Goal: Task Accomplishment & Management: Manage account settings

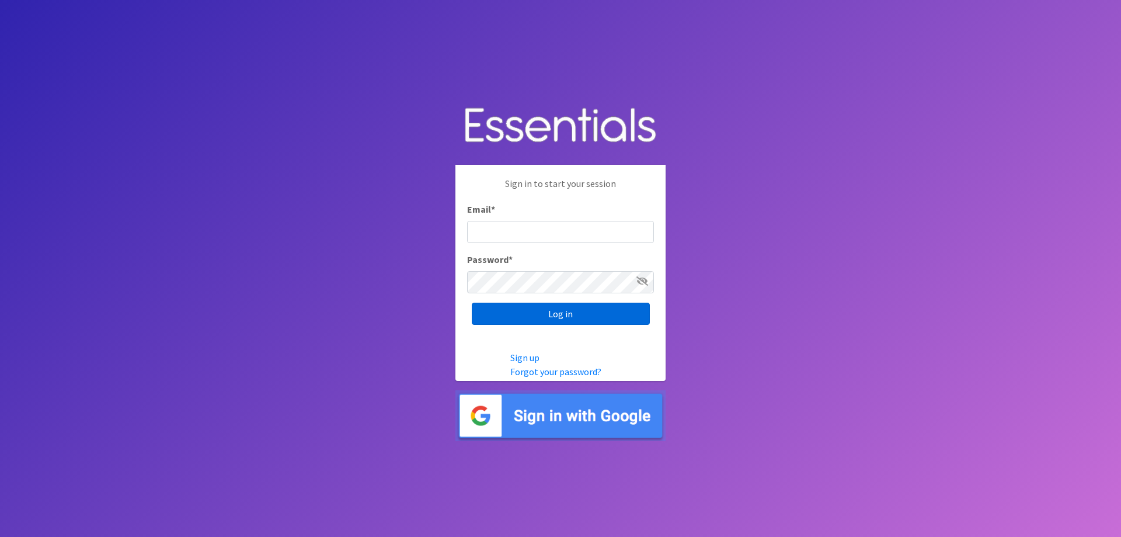
type input "[EMAIL_ADDRESS][DOMAIN_NAME]"
click at [541, 321] on input "Log in" at bounding box center [561, 313] width 178 height 22
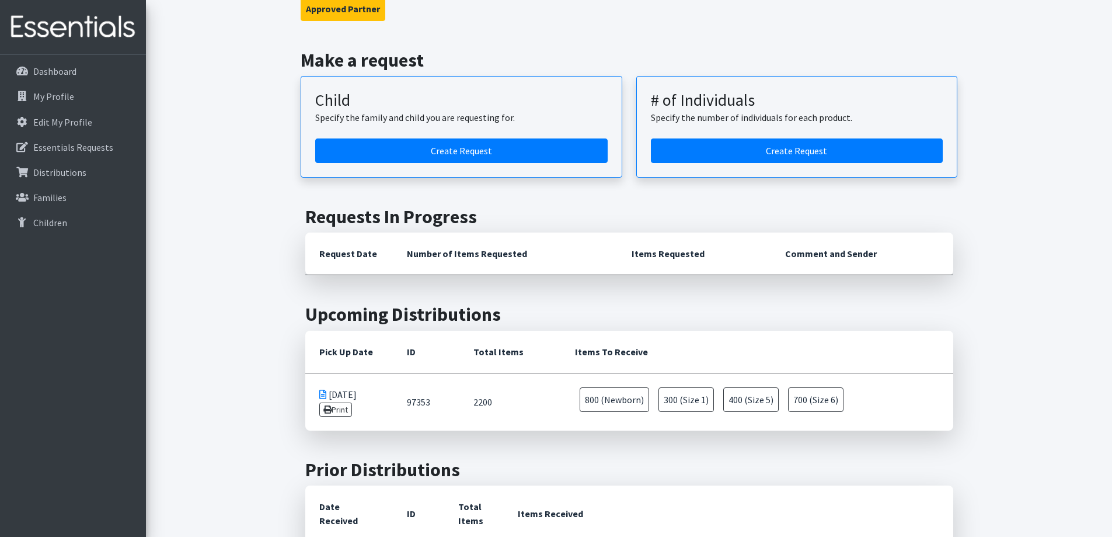
scroll to position [234, 0]
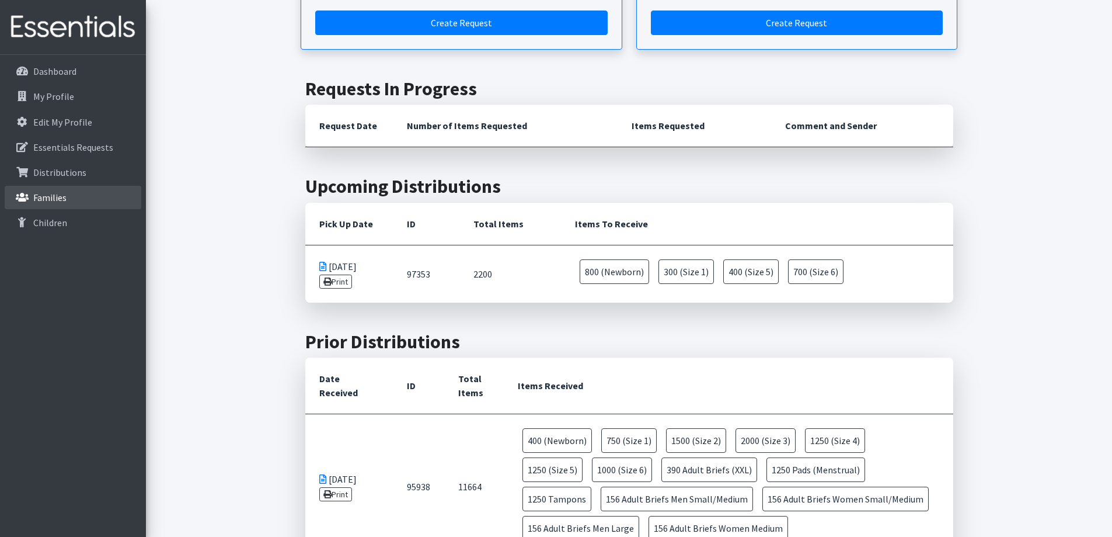
click at [97, 198] on link "Families" at bounding box center [73, 197] width 137 height 23
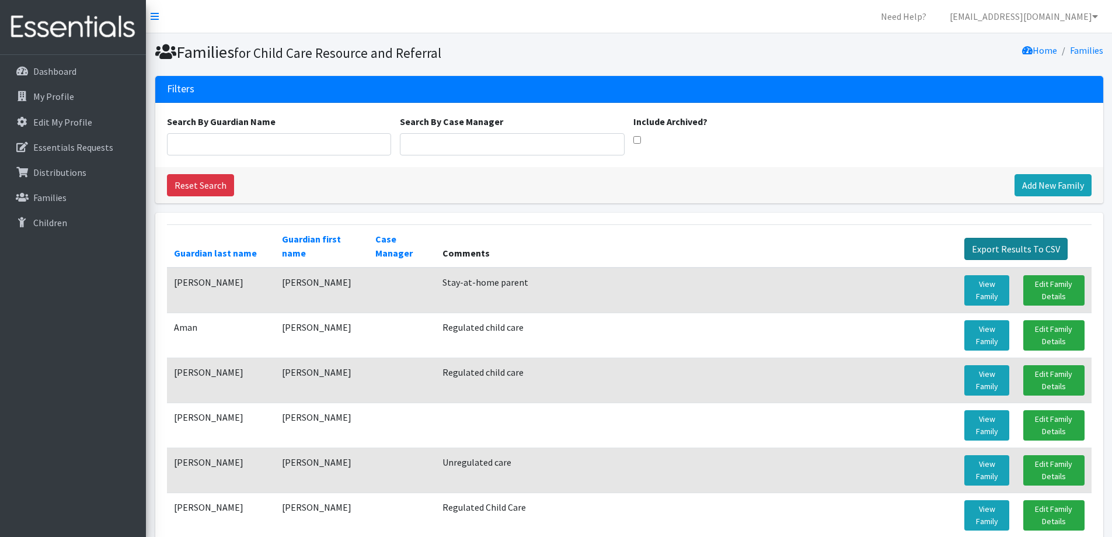
click at [1034, 252] on link "Export Results To CSV" at bounding box center [1016, 249] width 103 height 22
